Goal: Information Seeking & Learning: Find contact information

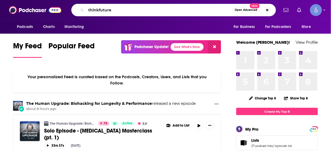
type input "thinkfuture"
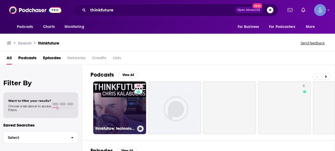
click at [118, 96] on link "46 thinkfuture: technology, philosophy and the future" at bounding box center [119, 108] width 53 height 53
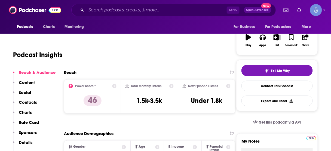
click at [33, 105] on p "Contacts" at bounding box center [28, 102] width 18 height 5
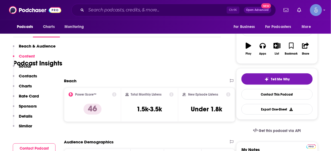
scroll to position [56, 0]
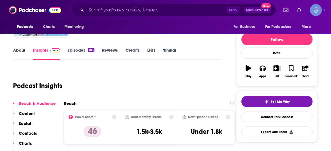
click at [30, 134] on p "Contacts" at bounding box center [28, 133] width 18 height 5
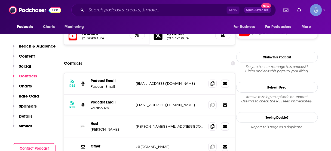
scroll to position [492, 0]
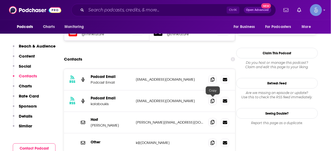
click at [214, 120] on icon at bounding box center [213, 122] width 4 height 4
click at [139, 10] on input "Search podcasts, credits, & more..." at bounding box center [156, 10] width 140 height 9
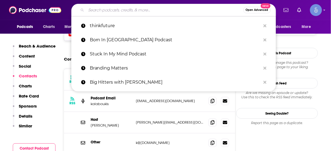
paste input "Let's Go Win Podcast"
type input "Let's Go Win Podcast"
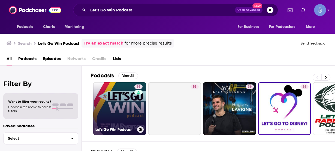
click at [132, 103] on link "36 Let's Go Win Podcast" at bounding box center [119, 108] width 53 height 53
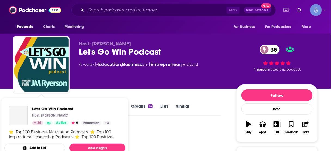
scroll to position [87, 0]
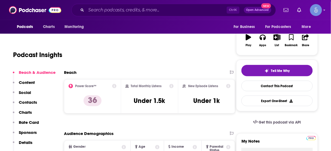
click at [32, 105] on button "Contacts" at bounding box center [25, 105] width 24 height 10
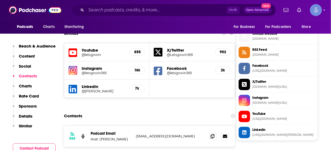
scroll to position [484, 0]
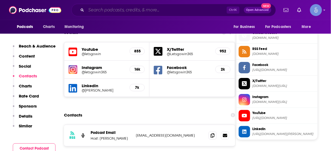
click at [192, 10] on input "Search podcasts, credits, & more..." at bounding box center [156, 10] width 140 height 9
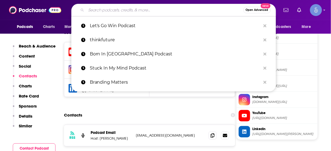
paste input "The AI for Sales Podcast"
type input "The AI for Sales Podcast"
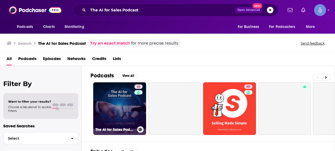
click at [121, 101] on link "48 The AI for Sales Podcast" at bounding box center [119, 108] width 53 height 53
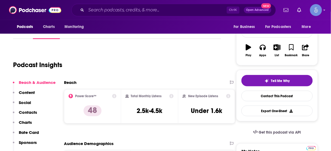
scroll to position [87, 0]
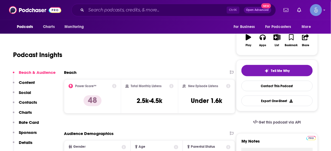
click at [33, 103] on p "Contacts" at bounding box center [28, 102] width 18 height 5
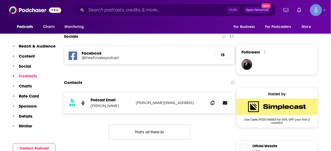
scroll to position [375, 0]
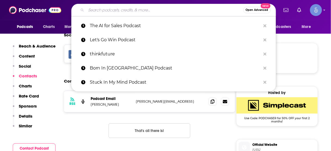
click at [163, 10] on input "Search podcasts, credits, & more..." at bounding box center [164, 10] width 157 height 9
paste input "Intuitive Wisdom"
type input "Intuitive Wisdom"
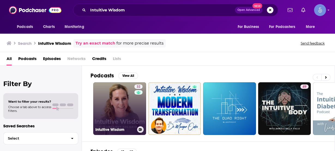
click at [128, 112] on link "32 Intuitive Wisdom" at bounding box center [119, 108] width 53 height 53
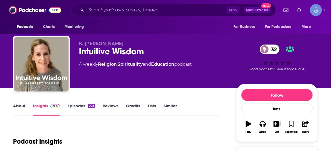
scroll to position [65, 0]
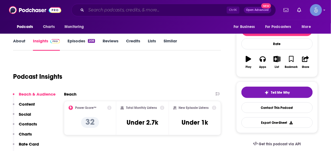
click at [145, 11] on input "Search podcasts, credits, & more..." at bounding box center [156, 10] width 140 height 9
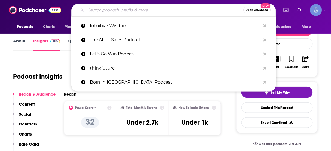
paste input "Passage to Profit Show - Road to Entrepreneurship"
type input "Passage to Profit Show - Road to Entrepreneurship"
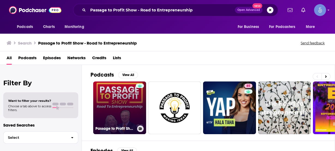
click at [120, 106] on link "Passage to Profit Show - Road to Entrepreneurship" at bounding box center [119, 108] width 53 height 53
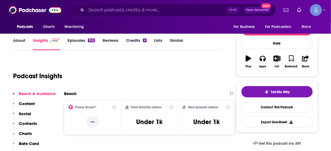
scroll to position [87, 0]
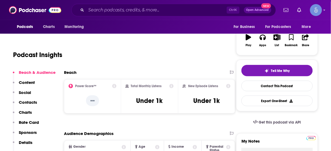
click at [33, 100] on p "Contacts" at bounding box center [28, 102] width 18 height 5
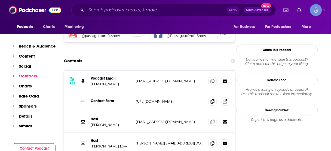
scroll to position [538, 0]
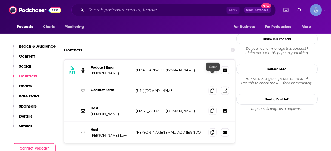
click at [213, 109] on icon at bounding box center [213, 111] width 4 height 4
click at [213, 130] on icon at bounding box center [213, 132] width 4 height 4
